Goal: Task Accomplishment & Management: Use online tool/utility

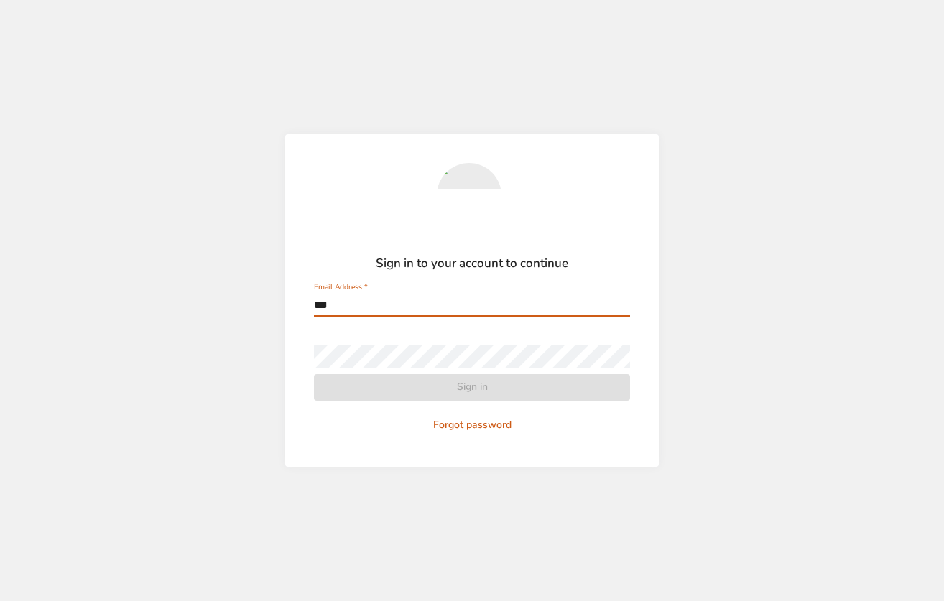
type input "**********"
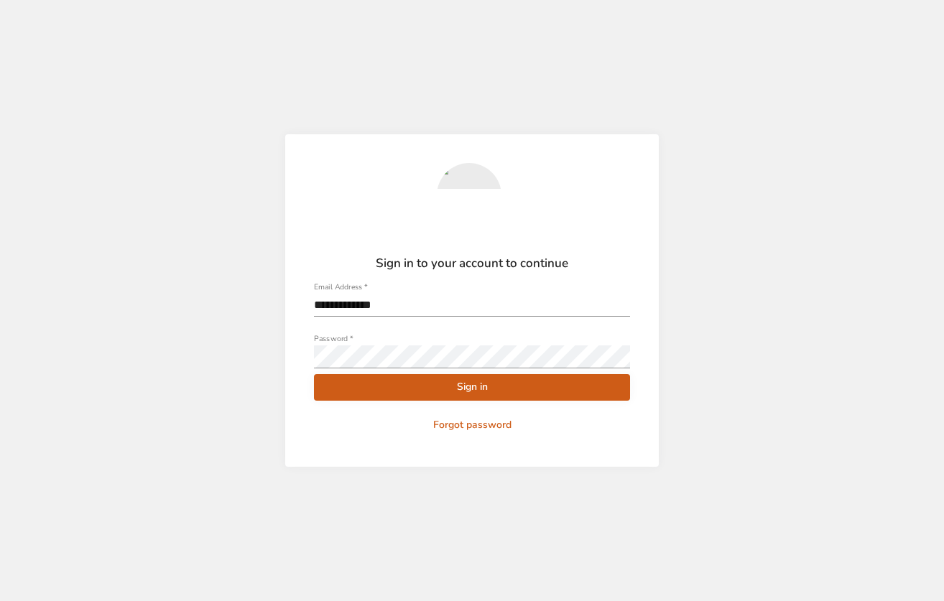
click at [435, 390] on span "Sign in" at bounding box center [471, 388] width 293 height 18
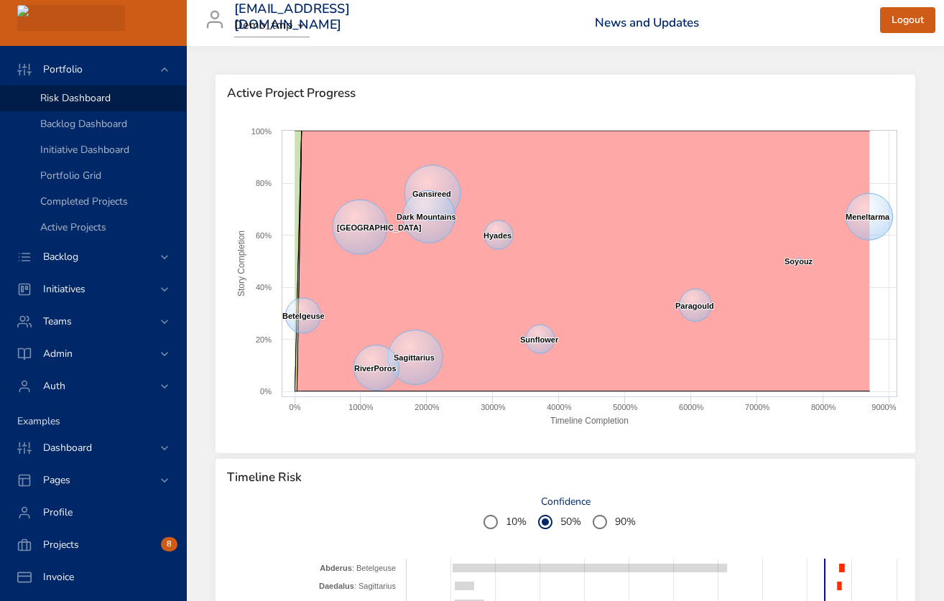
click at [289, 22] on body "Portfolio Risk Dashboard Backlog Dashboard Initiative Dashboard Portfolio Grid …" at bounding box center [472, 300] width 944 height 601
click at [274, 104] on li "Raintree" at bounding box center [278, 100] width 88 height 24
